Goal: Task Accomplishment & Management: Manage account settings

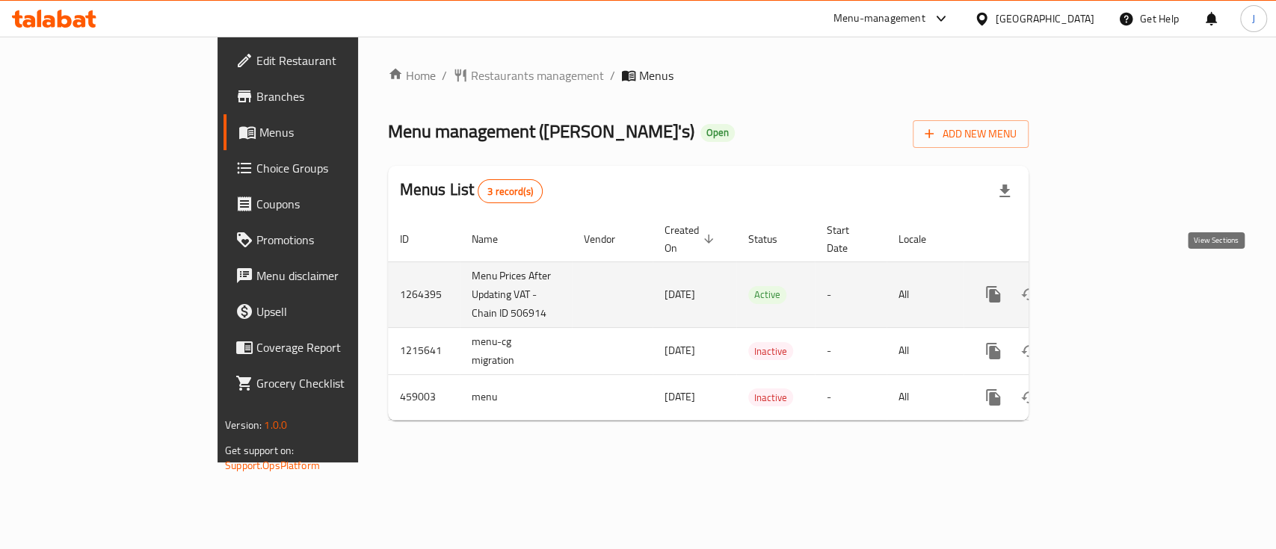
click at [1110, 286] on icon "enhanced table" at bounding box center [1101, 295] width 18 height 18
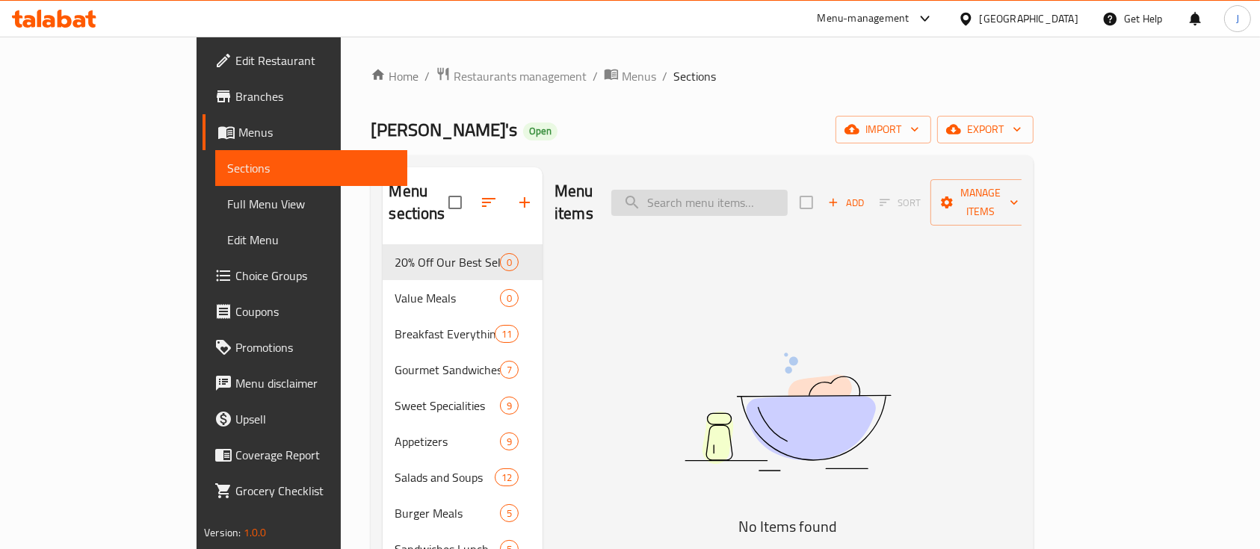
click at [781, 197] on input "search" at bounding box center [699, 203] width 176 height 26
type input "حلويات مخ"
click at [770, 192] on input "حلويات مخ" at bounding box center [699, 203] width 176 height 26
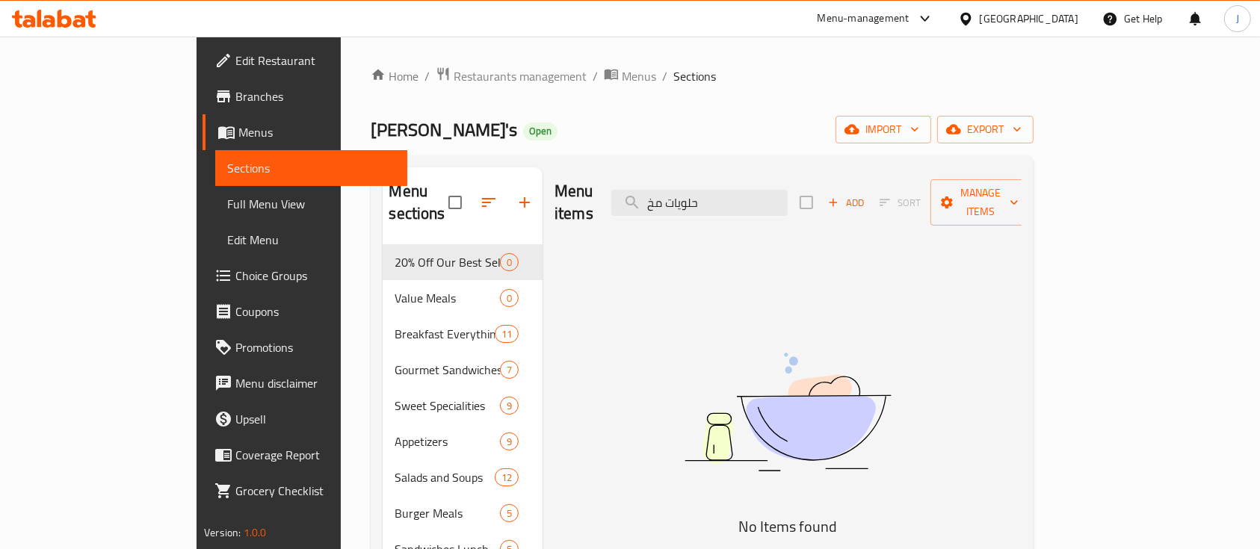
click at [1073, 19] on div "[GEOGRAPHIC_DATA]" at bounding box center [1029, 18] width 99 height 16
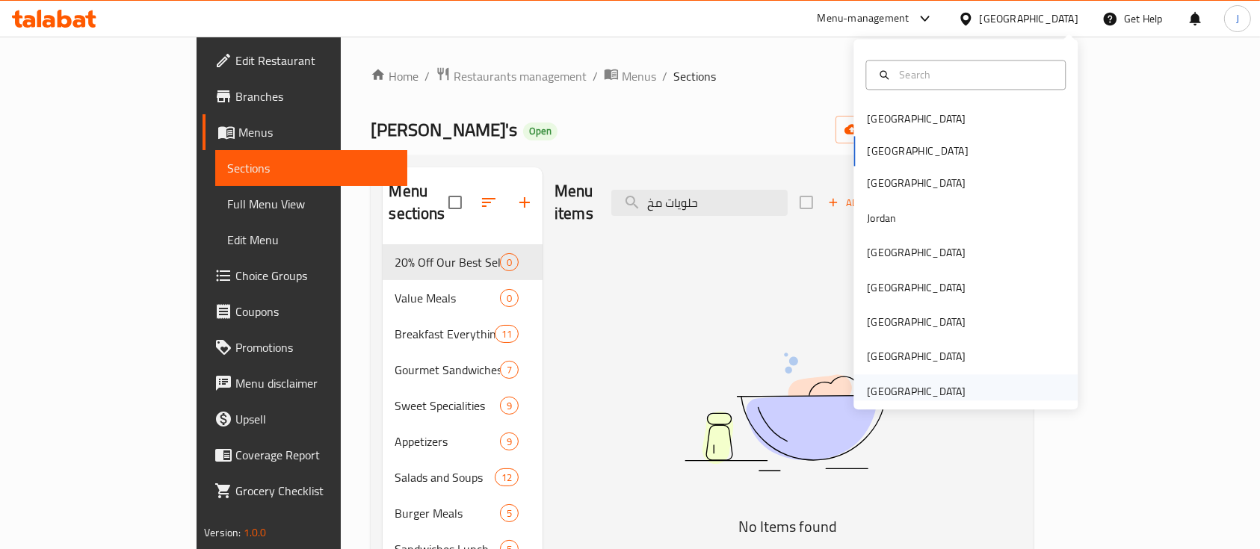
click at [887, 385] on div "[GEOGRAPHIC_DATA]" at bounding box center [916, 391] width 99 height 16
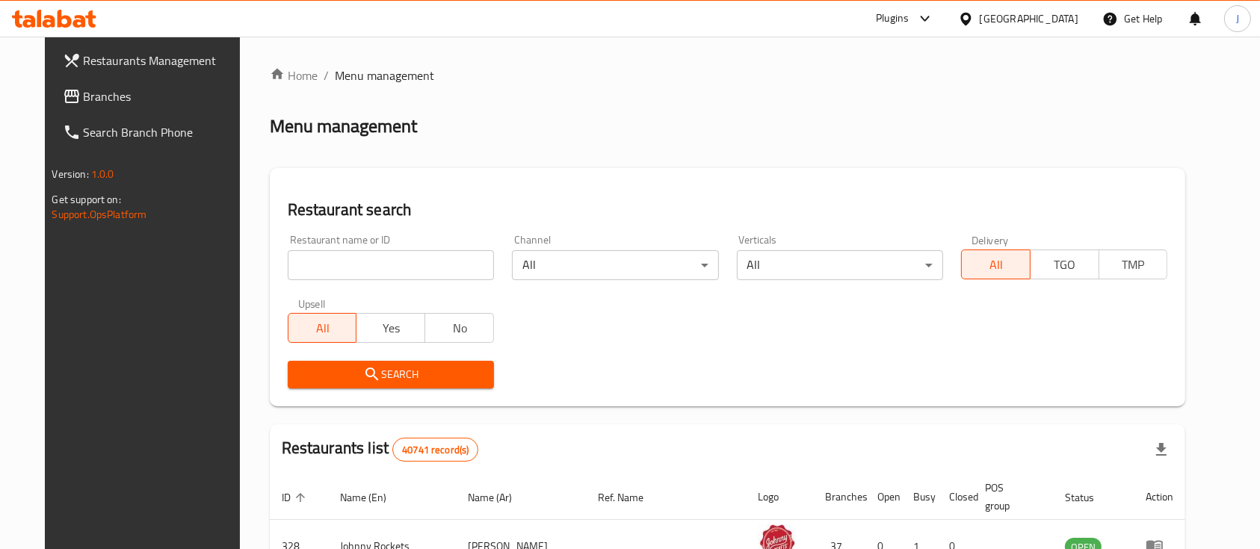
click at [308, 274] on input "search" at bounding box center [391, 265] width 206 height 30
paste input "Roubiano"
type input "Roubiano"
click button "Search" at bounding box center [391, 375] width 206 height 28
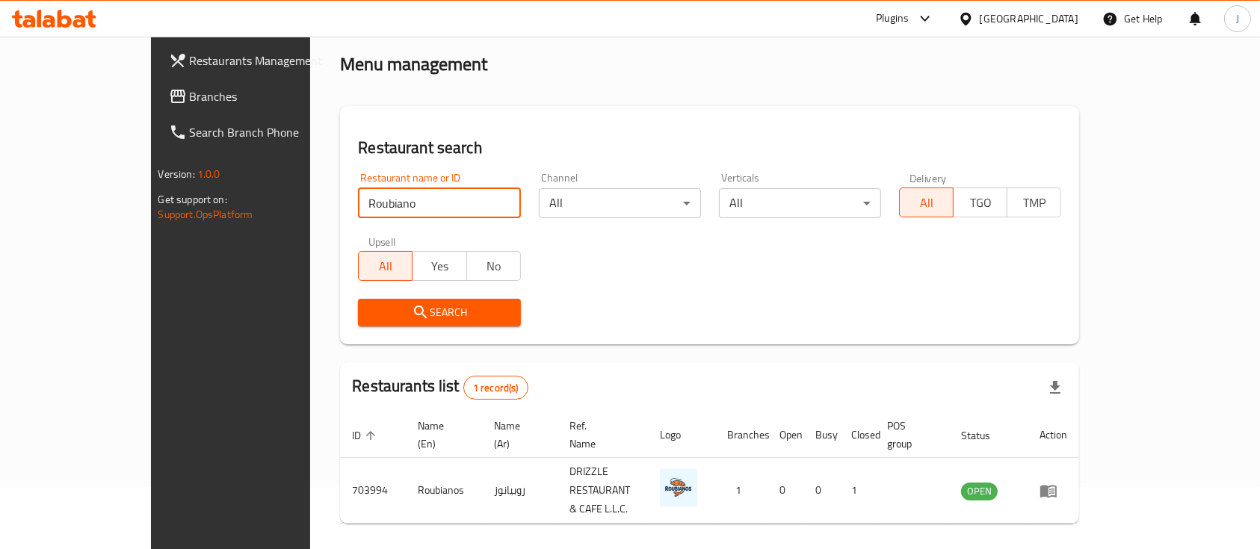
scroll to position [87, 0]
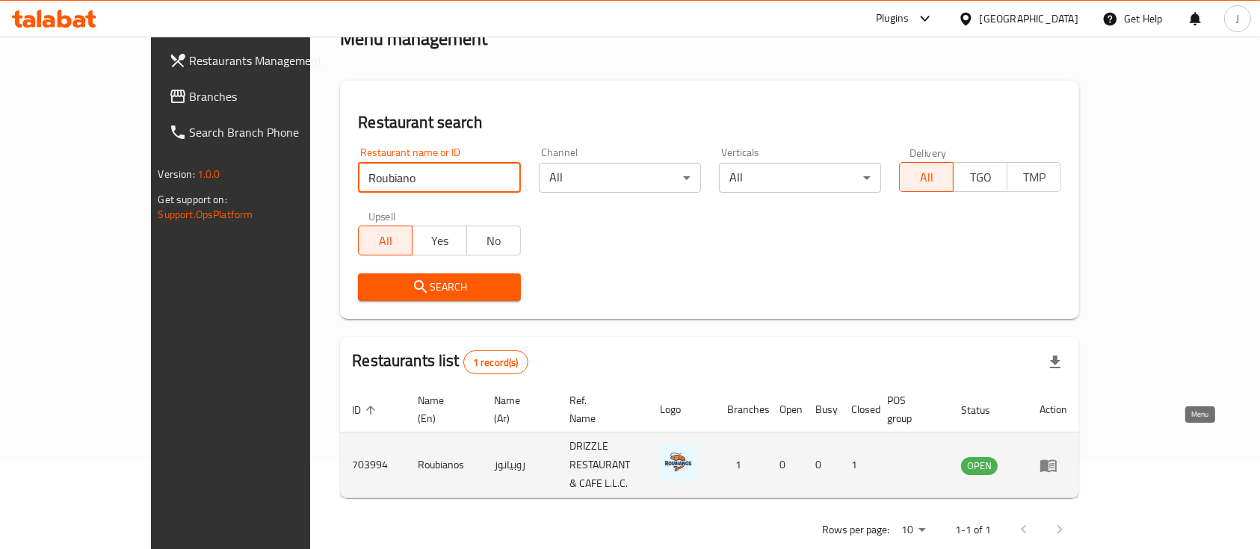
click at [1057, 460] on icon "enhanced table" at bounding box center [1049, 466] width 16 height 13
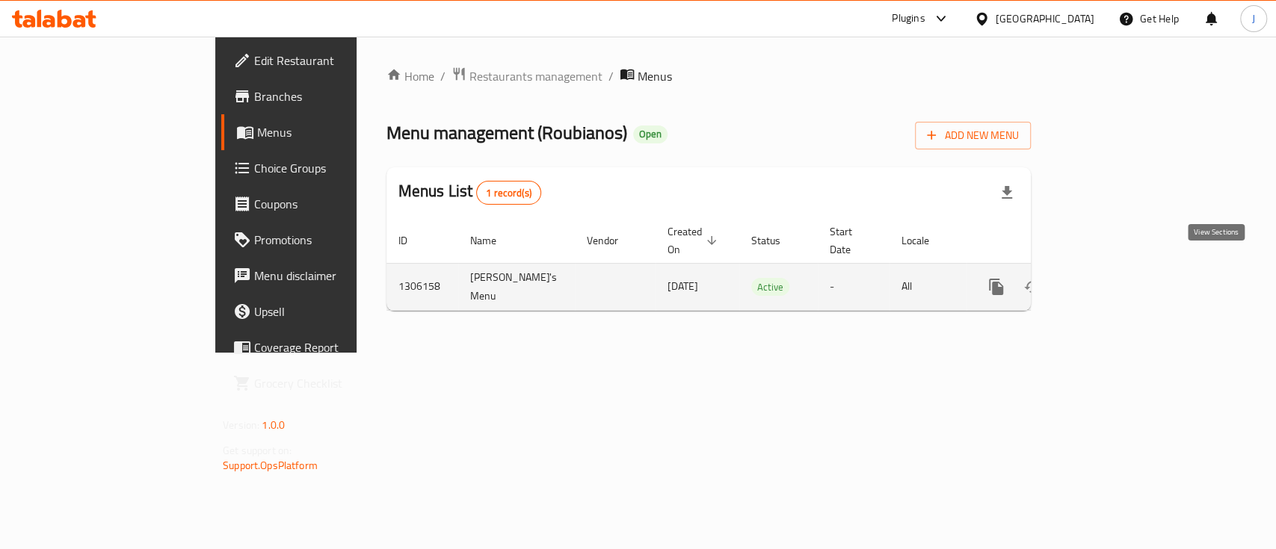
click at [1122, 280] on link "enhanced table" at bounding box center [1104, 287] width 36 height 36
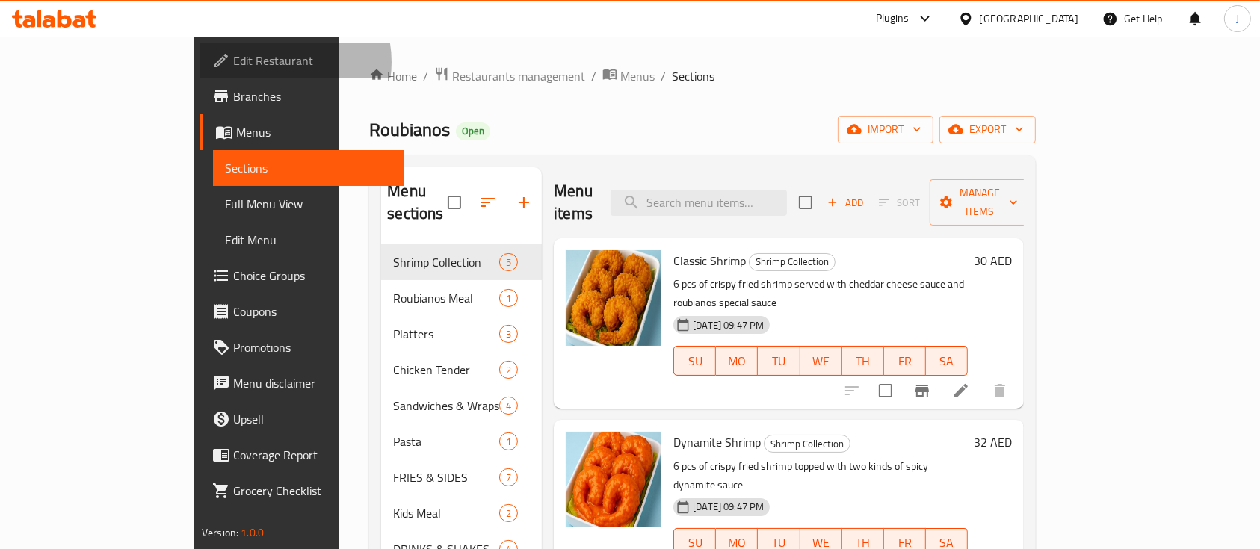
click at [233, 62] on span "Edit Restaurant" at bounding box center [313, 61] width 160 height 18
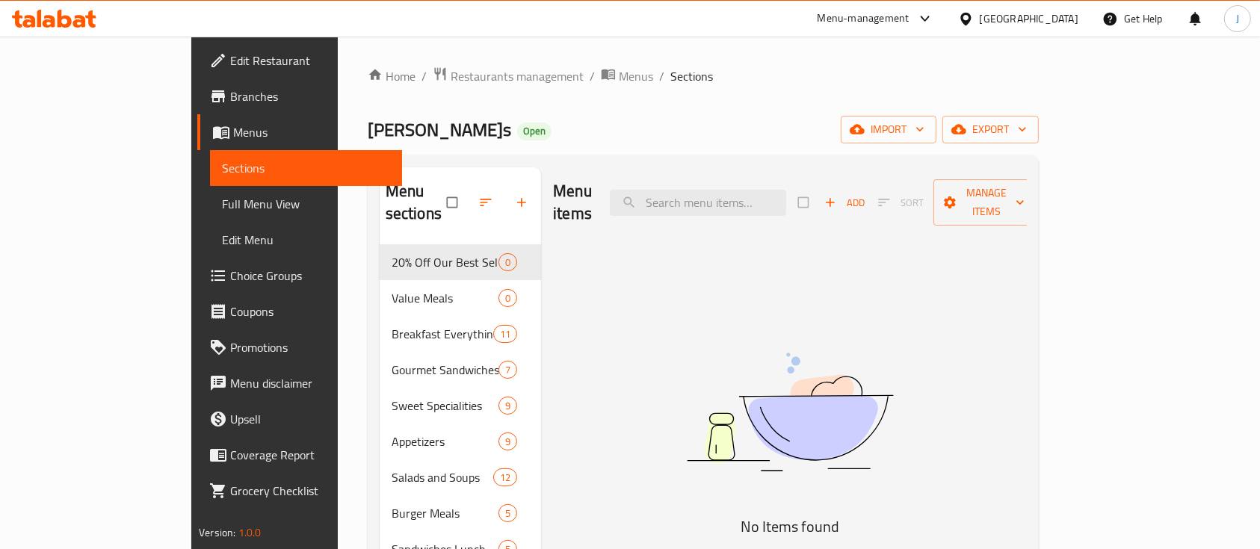
click at [222, 206] on span "Full Menu View" at bounding box center [306, 204] width 168 height 18
